Goal: Check status: Check status

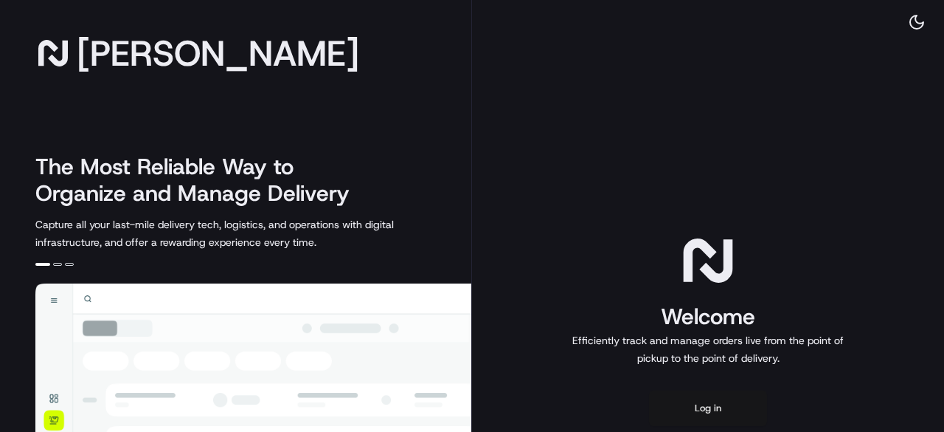
click at [684, 412] on button "Log in" at bounding box center [708, 407] width 118 height 35
